Goal: Information Seeking & Learning: Check status

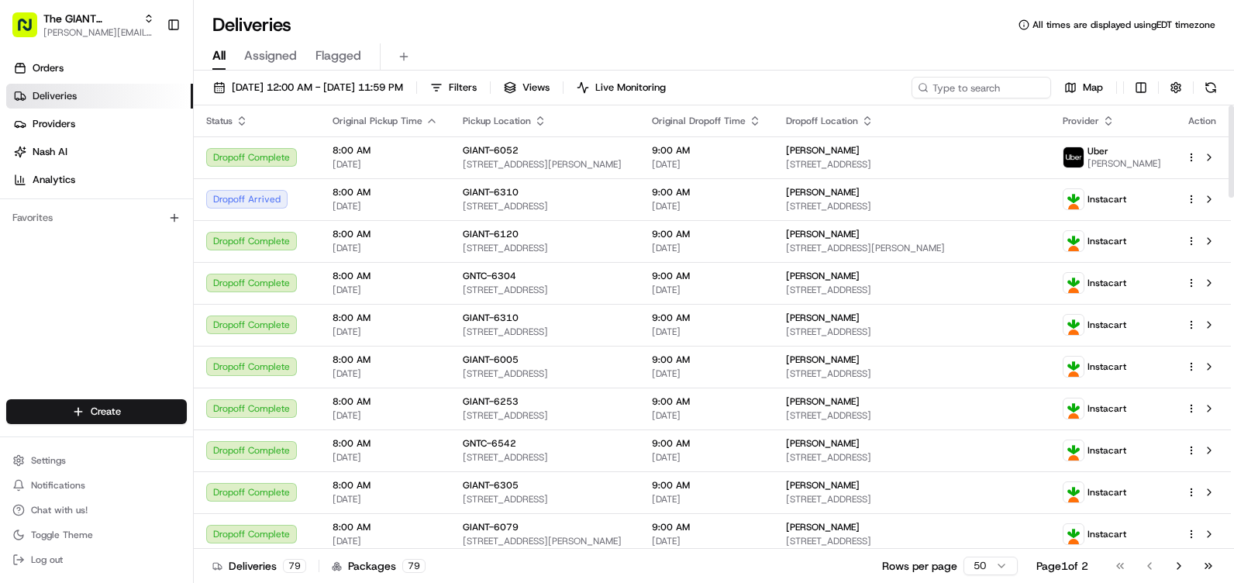
click at [515, 118] on span "Pickup Location" at bounding box center [497, 121] width 68 height 12
click at [477, 81] on span "Filters" at bounding box center [463, 88] width 28 height 14
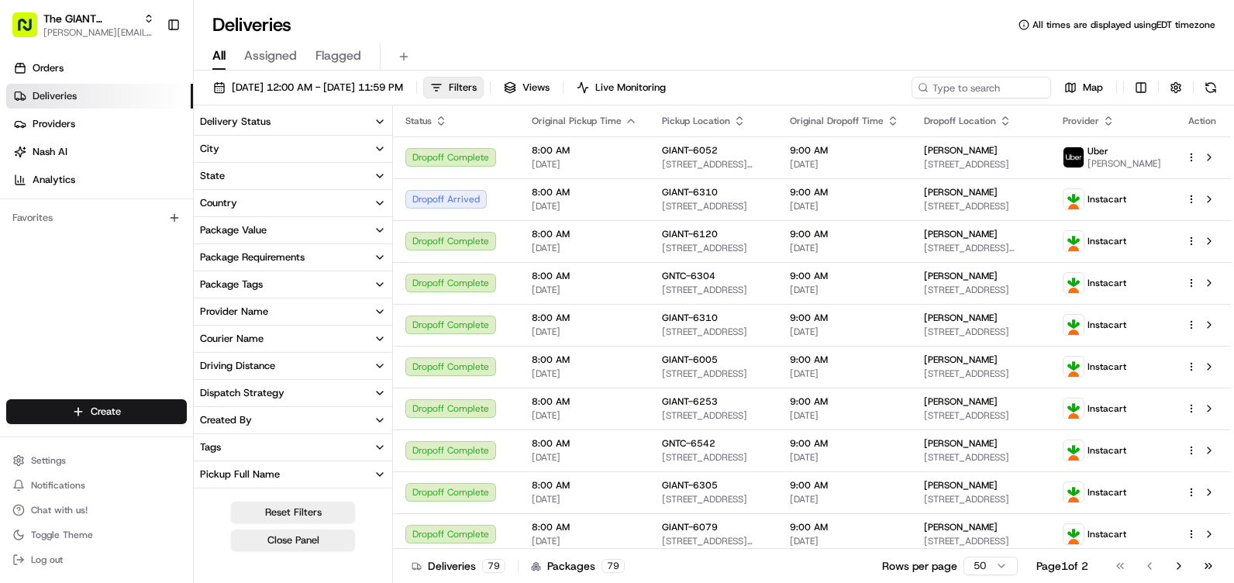
click at [249, 158] on button "City" at bounding box center [293, 149] width 198 height 26
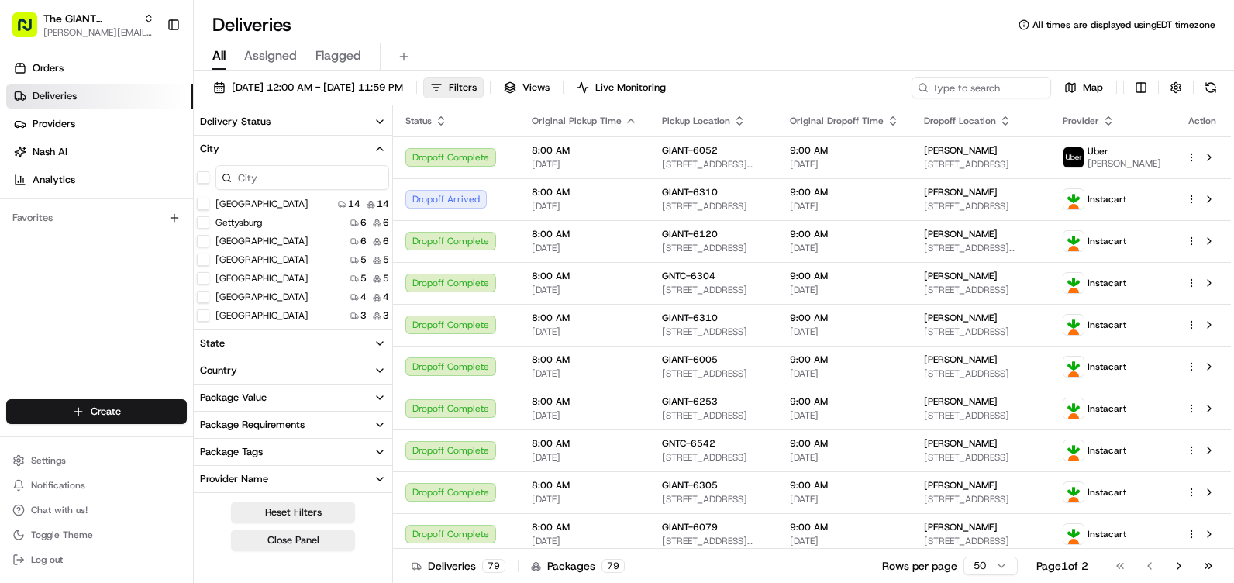
click at [210, 315] on div "[GEOGRAPHIC_DATA]" at bounding box center [253, 315] width 112 height 12
click at [207, 314] on button "[GEOGRAPHIC_DATA]" at bounding box center [203, 315] width 12 height 12
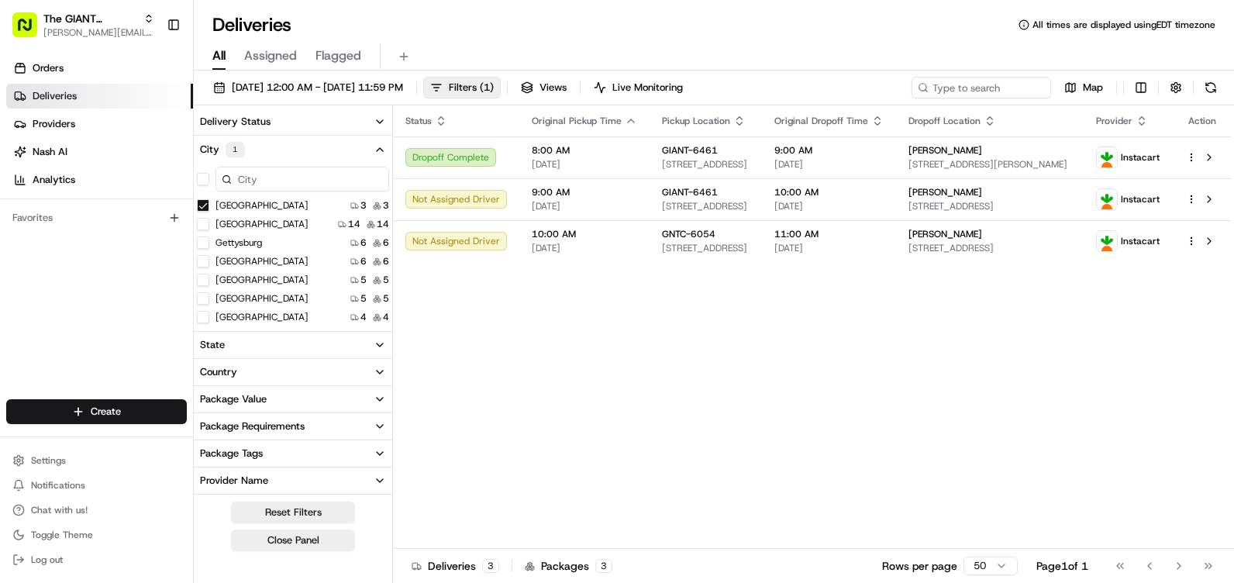
click at [377, 148] on icon "button" at bounding box center [380, 149] width 12 height 12
